Goal: Information Seeking & Learning: Learn about a topic

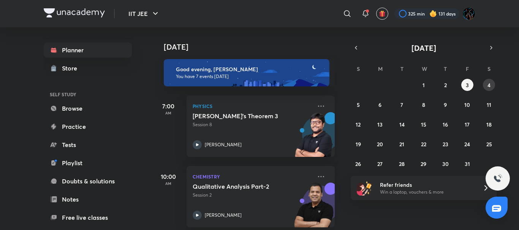
click at [494, 87] on button "4" at bounding box center [489, 85] width 12 height 12
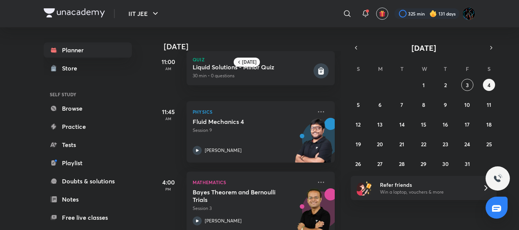
scroll to position [150, 0]
click at [472, 80] on div "28 29 30 1 2 3 4 5 6 7 8 9 10 11 12 13 14 15 16 17 18 19 20 21 22 23 24 25 26 2…" at bounding box center [423, 124] width 146 height 91
click at [469, 85] on button "3" at bounding box center [467, 85] width 12 height 12
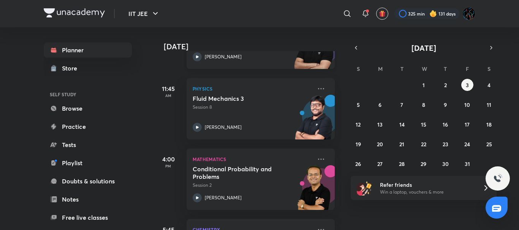
scroll to position [160, 0]
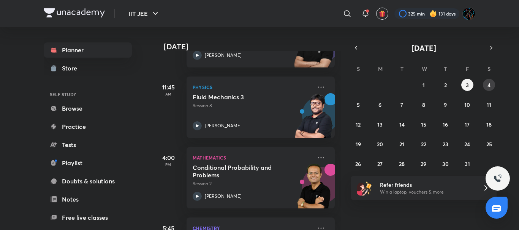
click at [483, 87] on div "28 29 30 1 2 3 4 5 6 7 8 9 10 11 12 13 14 15 16 17 18 19 20 21 22 23 24 25 26 2…" at bounding box center [423, 124] width 146 height 91
click at [489, 86] on abbr "4" at bounding box center [488, 85] width 3 height 7
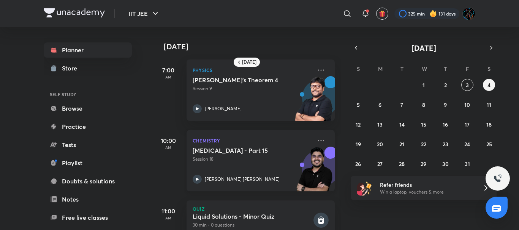
scroll to position [0, 0]
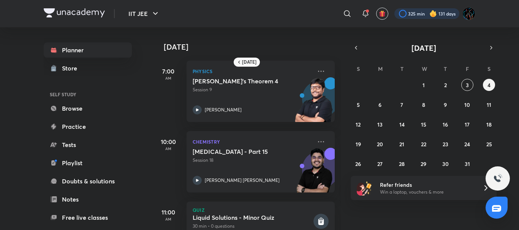
click at [437, 13] on div at bounding box center [426, 13] width 65 height 11
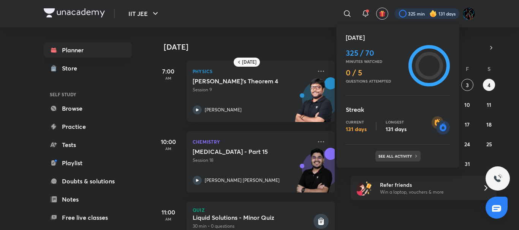
click at [384, 156] on p "See all activity" at bounding box center [395, 156] width 35 height 5
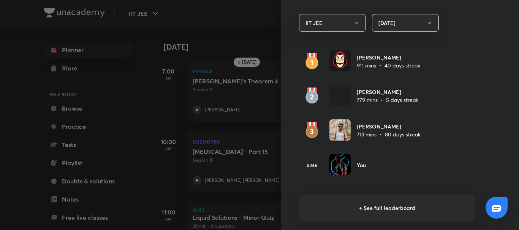
scroll to position [450, 0]
click at [243, 43] on div at bounding box center [259, 115] width 519 height 230
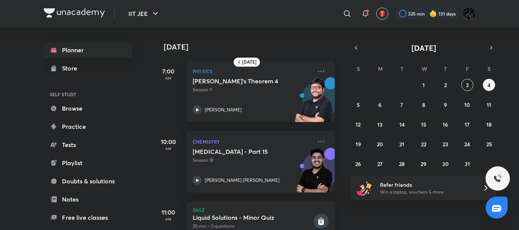
click at [291, 23] on div "IIT JEE ​ 325 min 131 days" at bounding box center [259, 13] width 431 height 27
click at [334, 81] on div "[DATE] 7:00 AM Physics [PERSON_NAME]'s Theorem 4 Session 9 [PERSON_NAME] 10:00 …" at bounding box center [247, 128] width 188 height 203
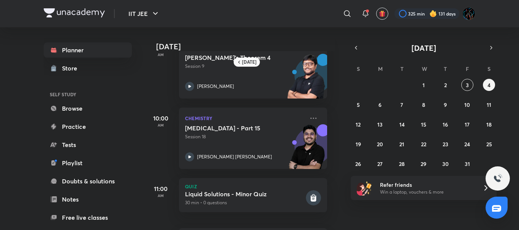
scroll to position [0, 8]
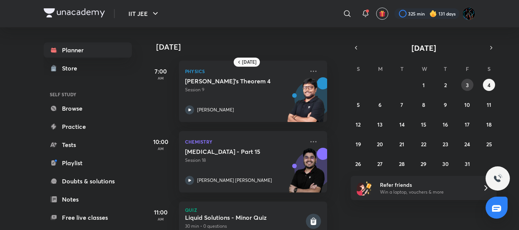
click at [467, 84] on abbr "3" at bounding box center [466, 85] width 3 height 7
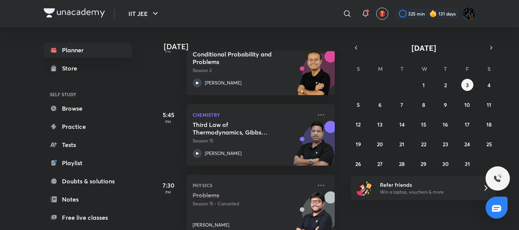
scroll to position [277, 0]
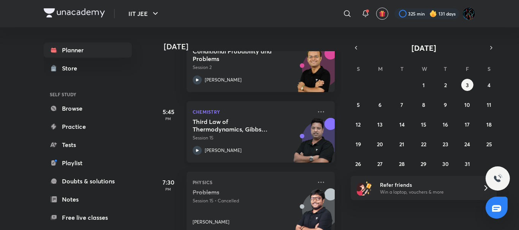
click at [235, 126] on h5 "Third Law of Thermodynamics, Gibbs Function" at bounding box center [239, 125] width 95 height 15
